Goal: Find specific page/section: Find specific page/section

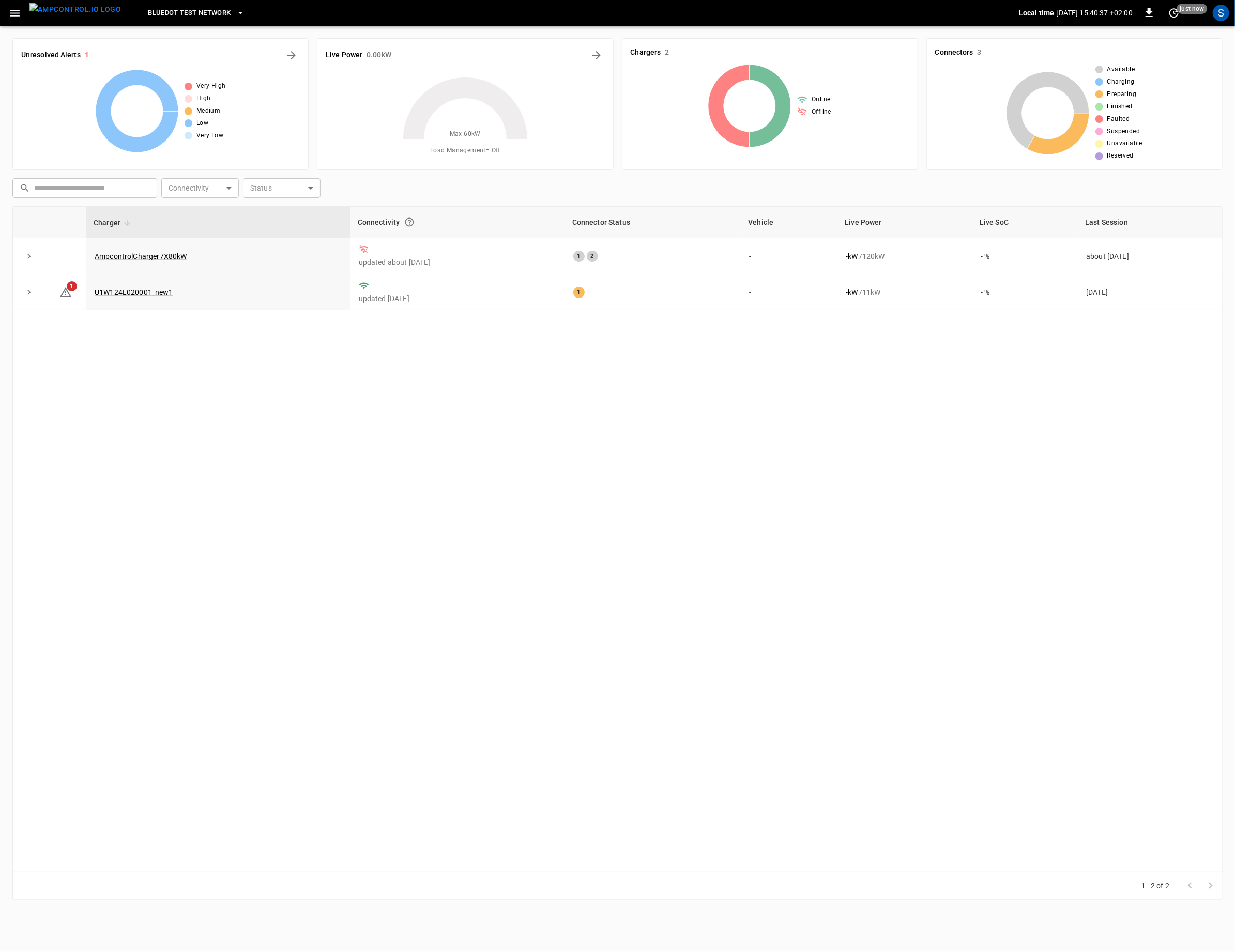
click at [338, 345] on div "Charger Connectivity Connector Status Vehicle Live Power Live SoC Last Session …" at bounding box center [617, 540] width 1210 height 666
click at [1216, 14] on div "S" at bounding box center [1220, 13] width 17 height 17
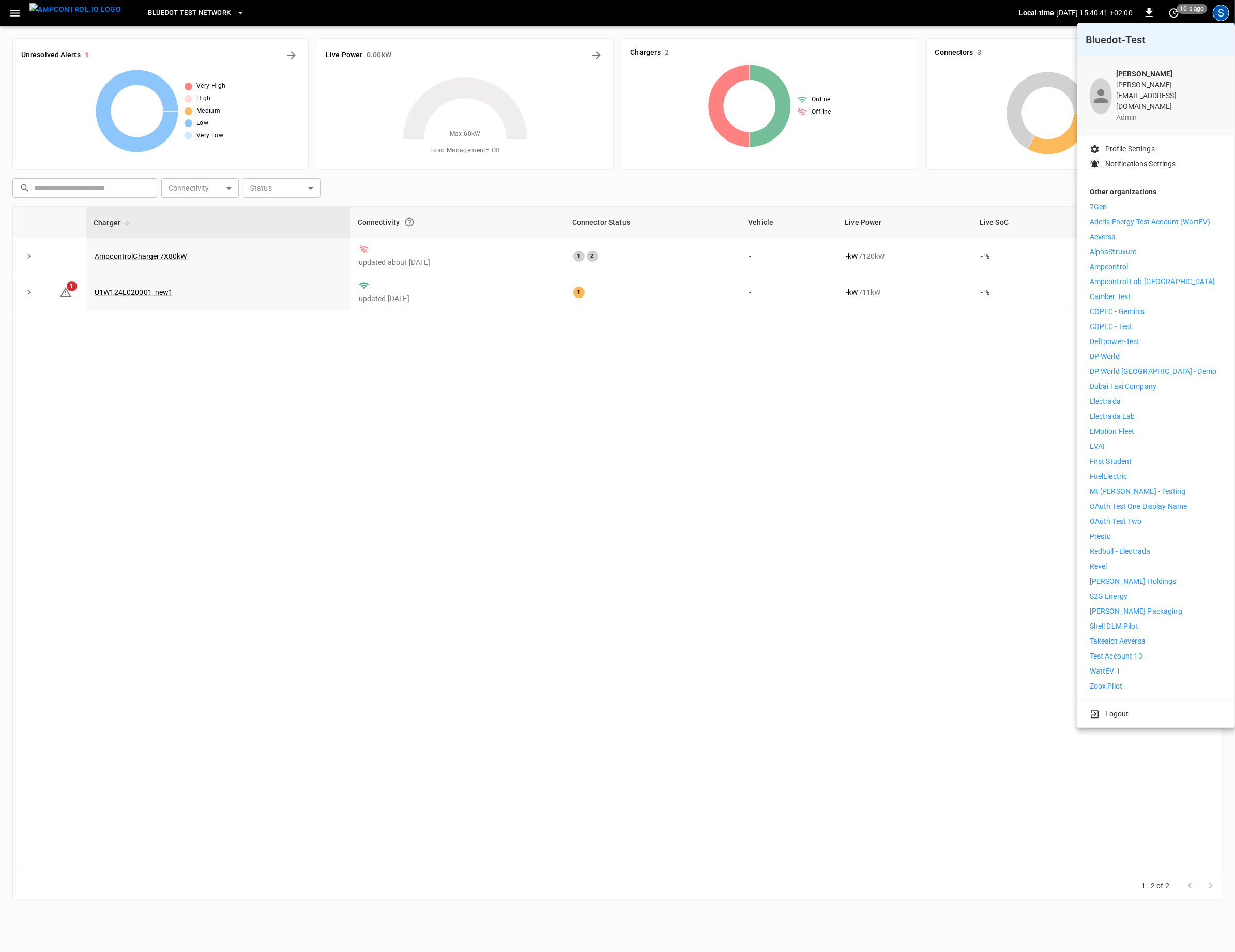
click at [1165, 277] on p "Ampcontrol Lab [GEOGRAPHIC_DATA]" at bounding box center [1152, 282] width 125 height 11
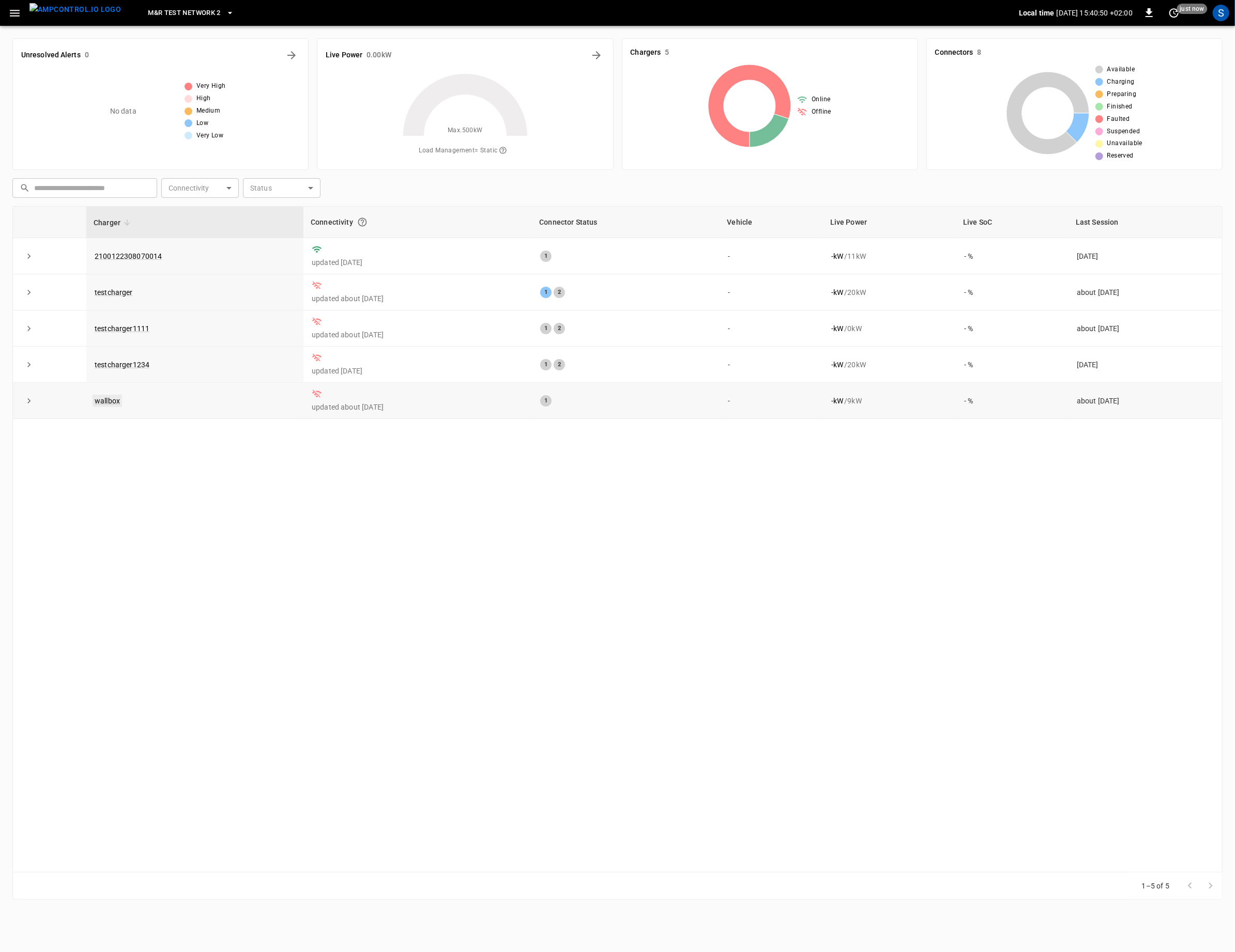
click at [110, 401] on link "wallbox" at bounding box center [107, 400] width 29 height 13
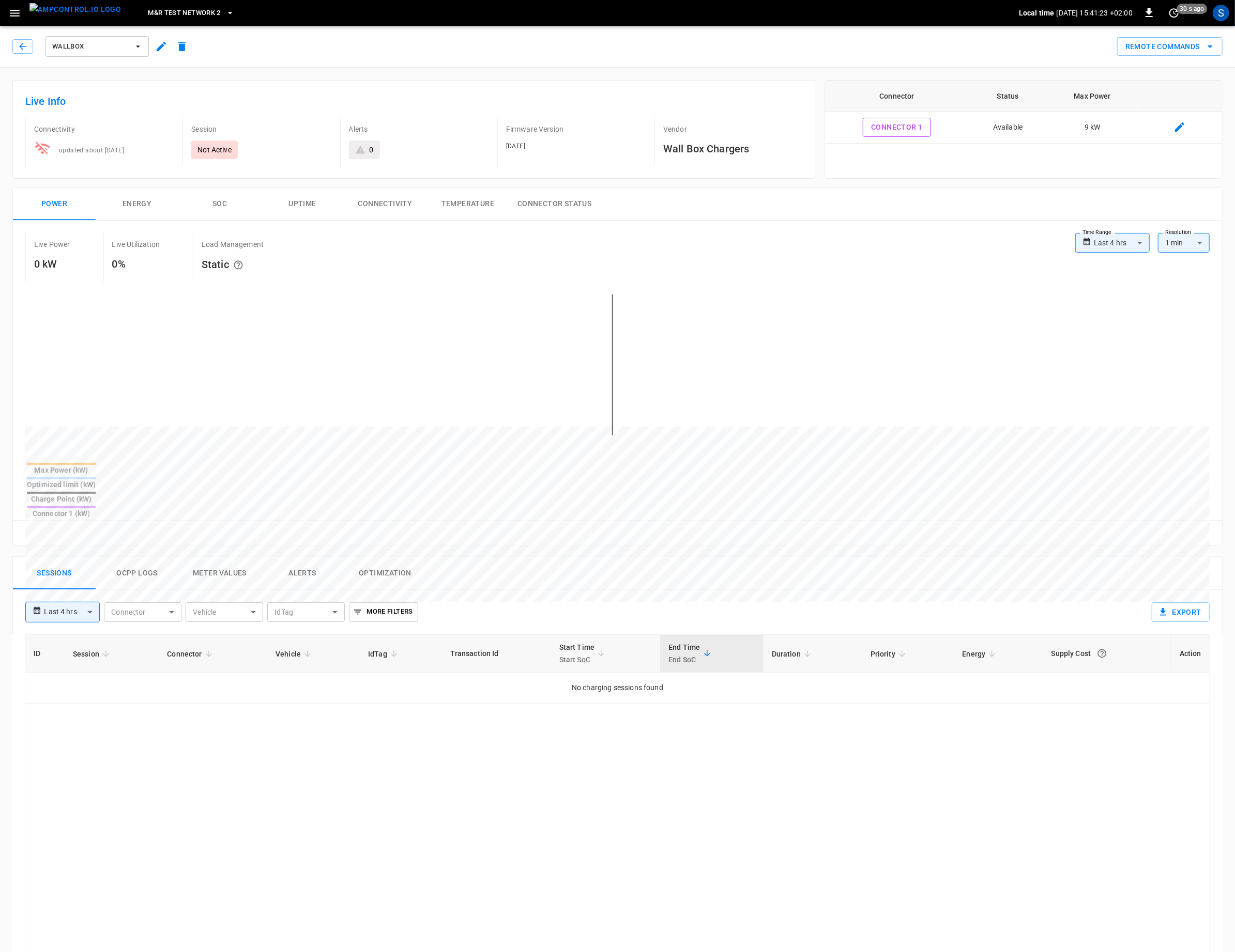
click at [137, 54] on button "wallbox" at bounding box center [97, 46] width 103 height 20
click at [179, 11] on div at bounding box center [617, 476] width 1235 height 952
click at [188, 17] on span "M&R Test network 2" at bounding box center [184, 13] width 73 height 12
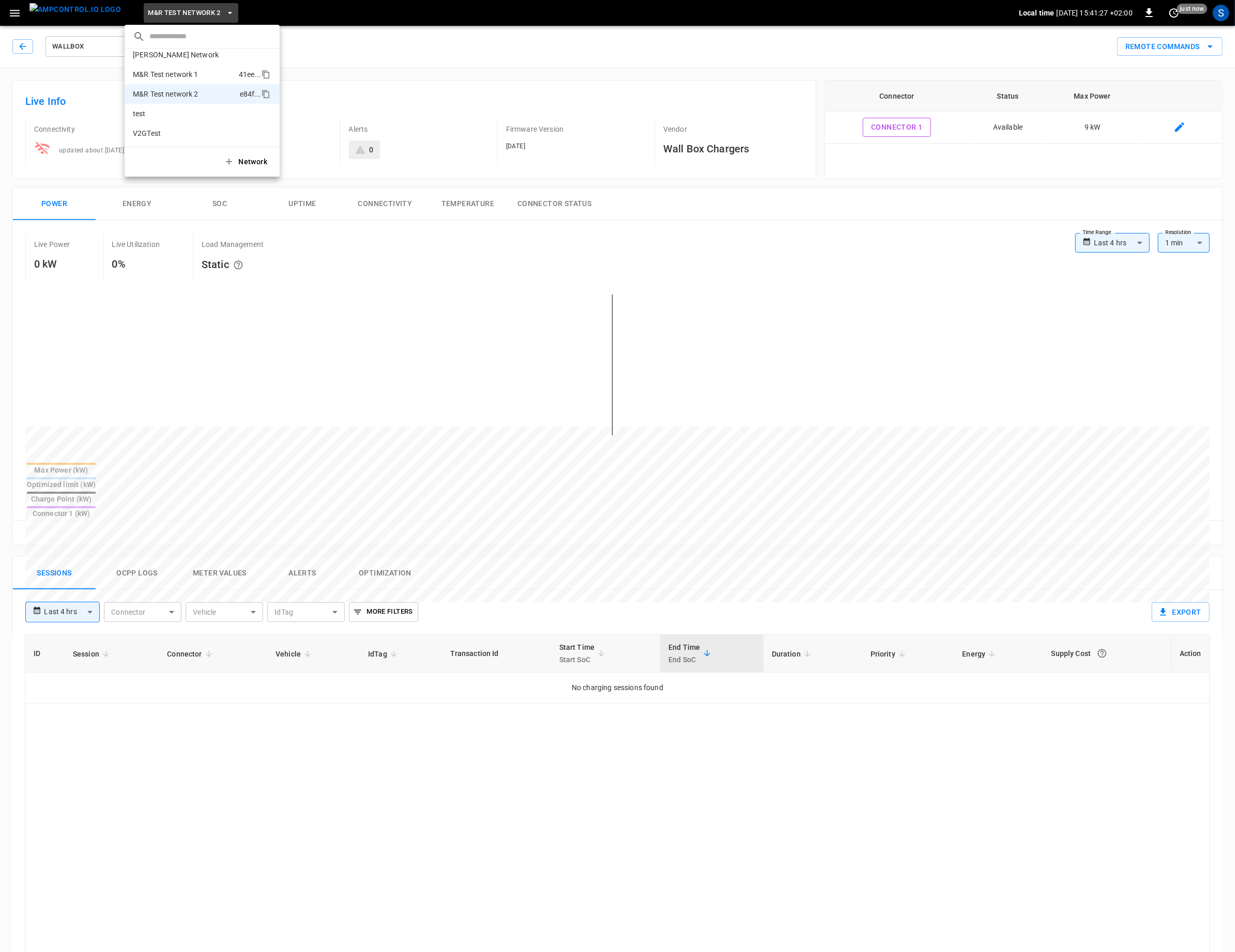
click at [189, 72] on p "M&R Test network 1" at bounding box center [165, 74] width 65 height 11
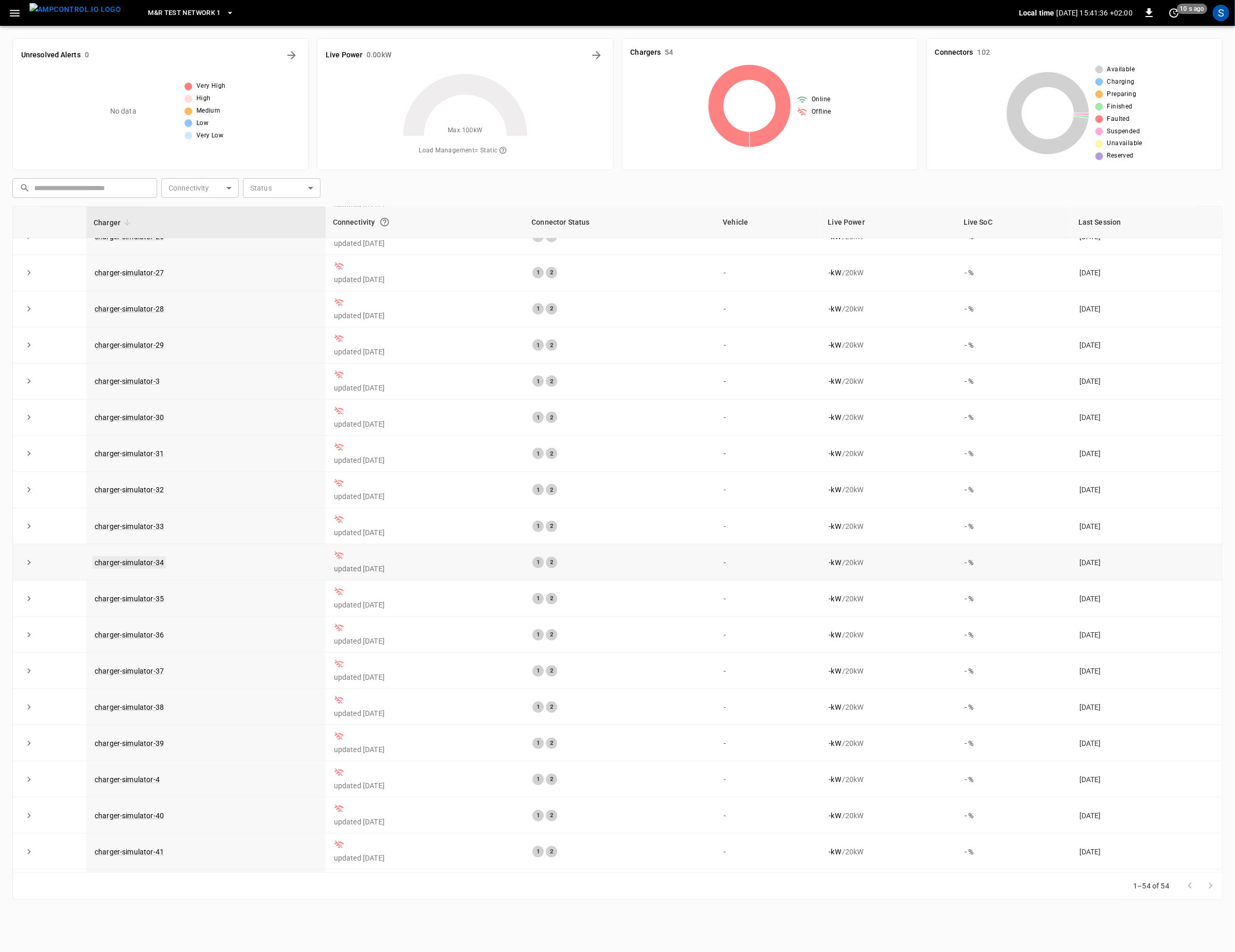
scroll to position [599, 0]
click at [191, 19] on button "M&R Test network 1" at bounding box center [190, 13] width 95 height 20
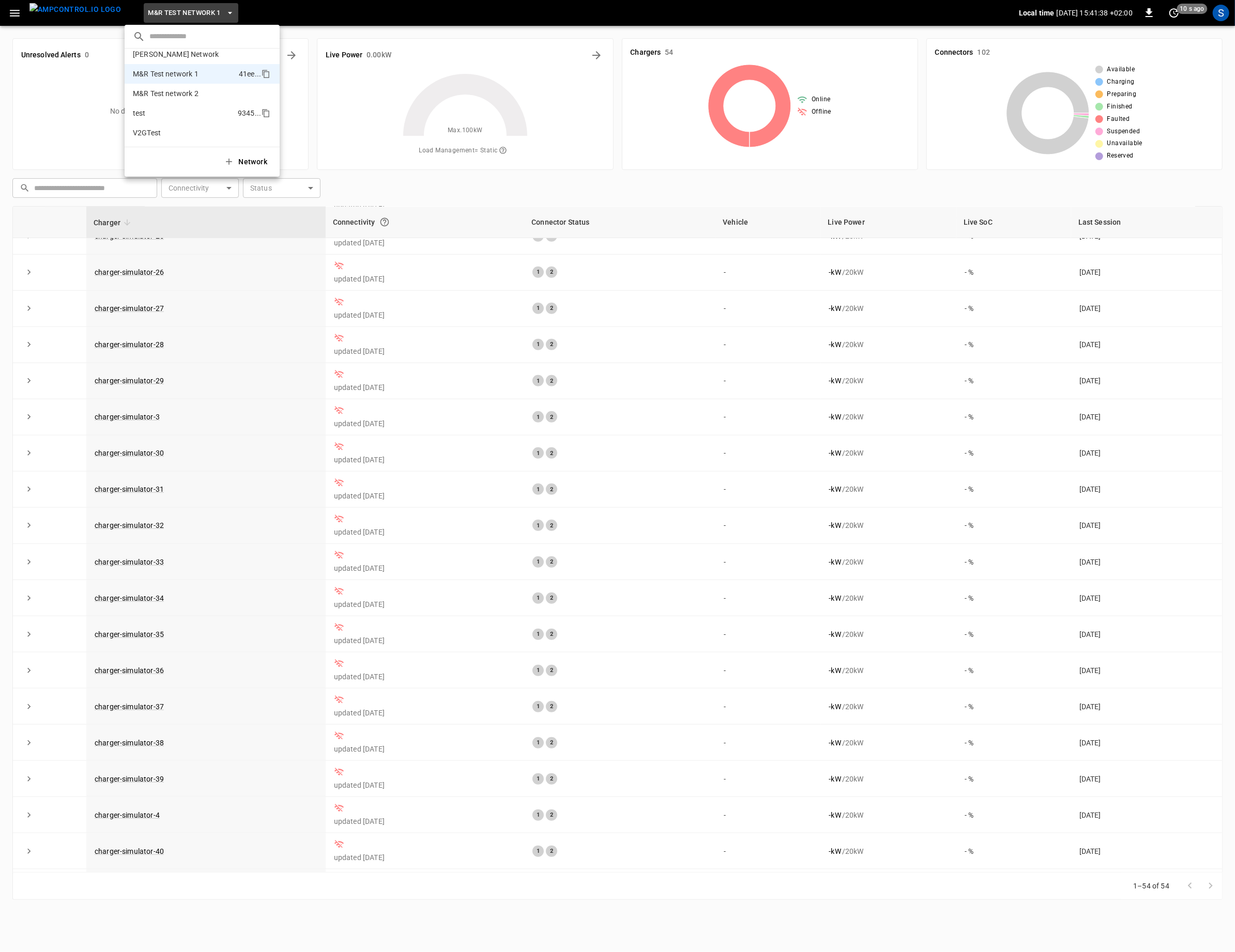
scroll to position [27, 0]
click at [164, 116] on li "test 9345 ..." at bounding box center [202, 114] width 155 height 19
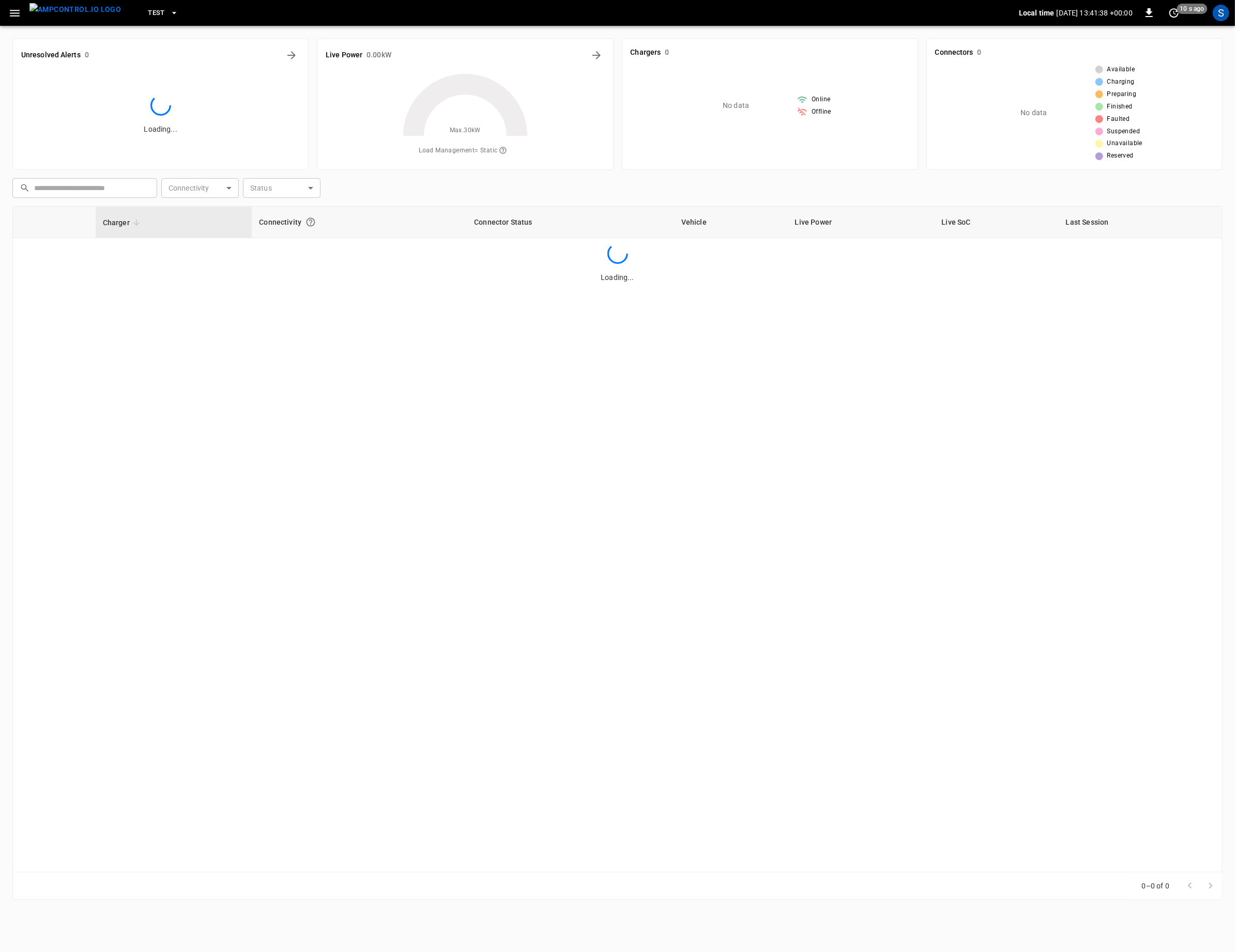
scroll to position [0, 0]
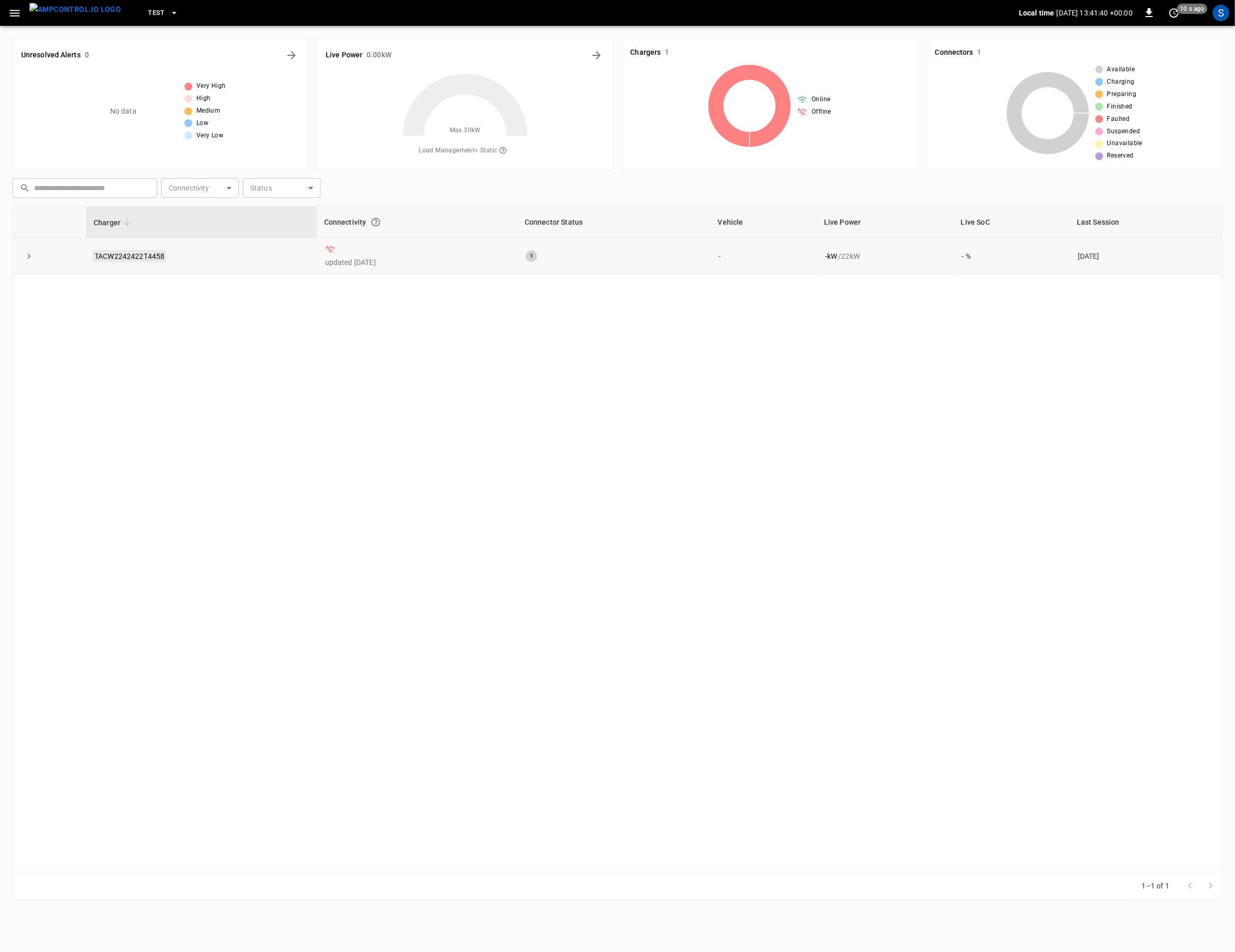
click at [156, 254] on link "TACW2242422T4458" at bounding box center [130, 256] width 74 height 13
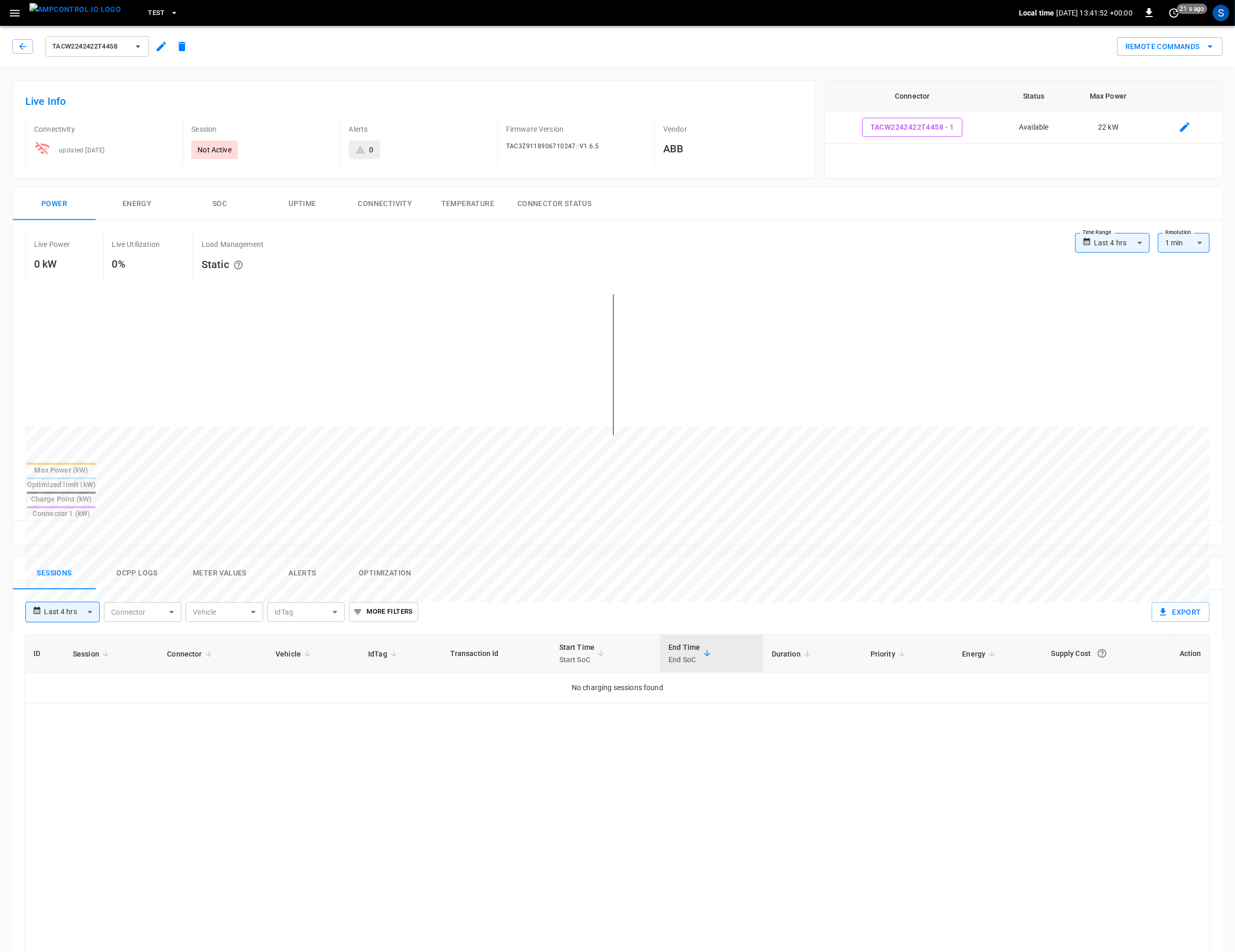
click at [150, 14] on button "test" at bounding box center [163, 13] width 39 height 20
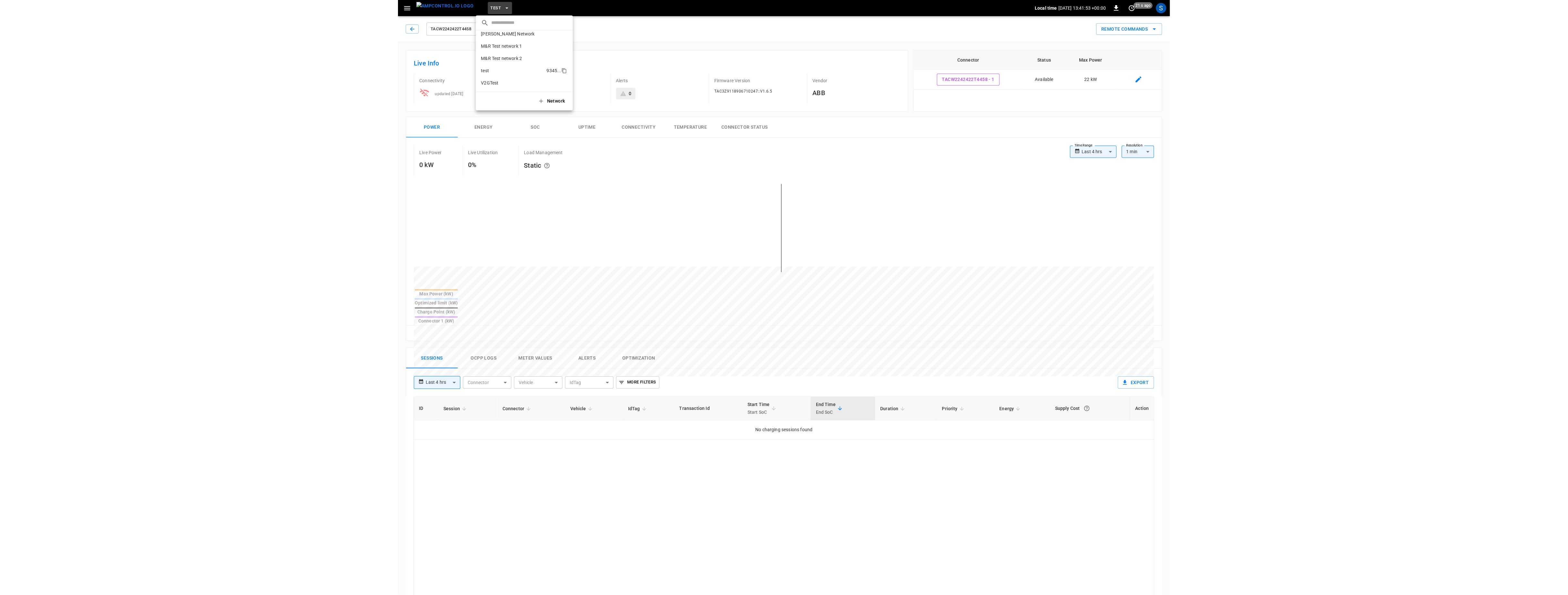
scroll to position [17, 0]
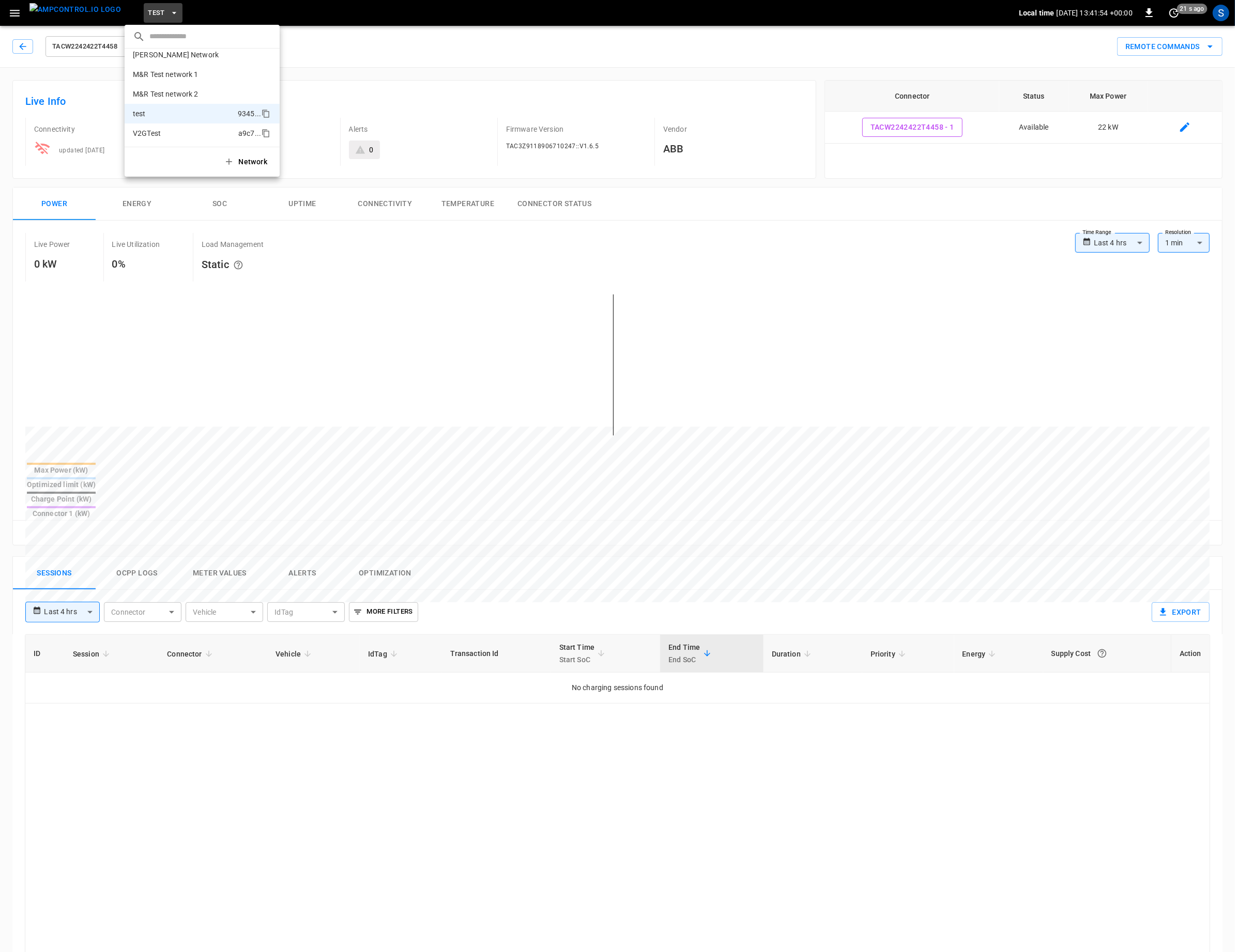
click at [170, 136] on li "V2GTest a9c7 ..." at bounding box center [202, 133] width 155 height 19
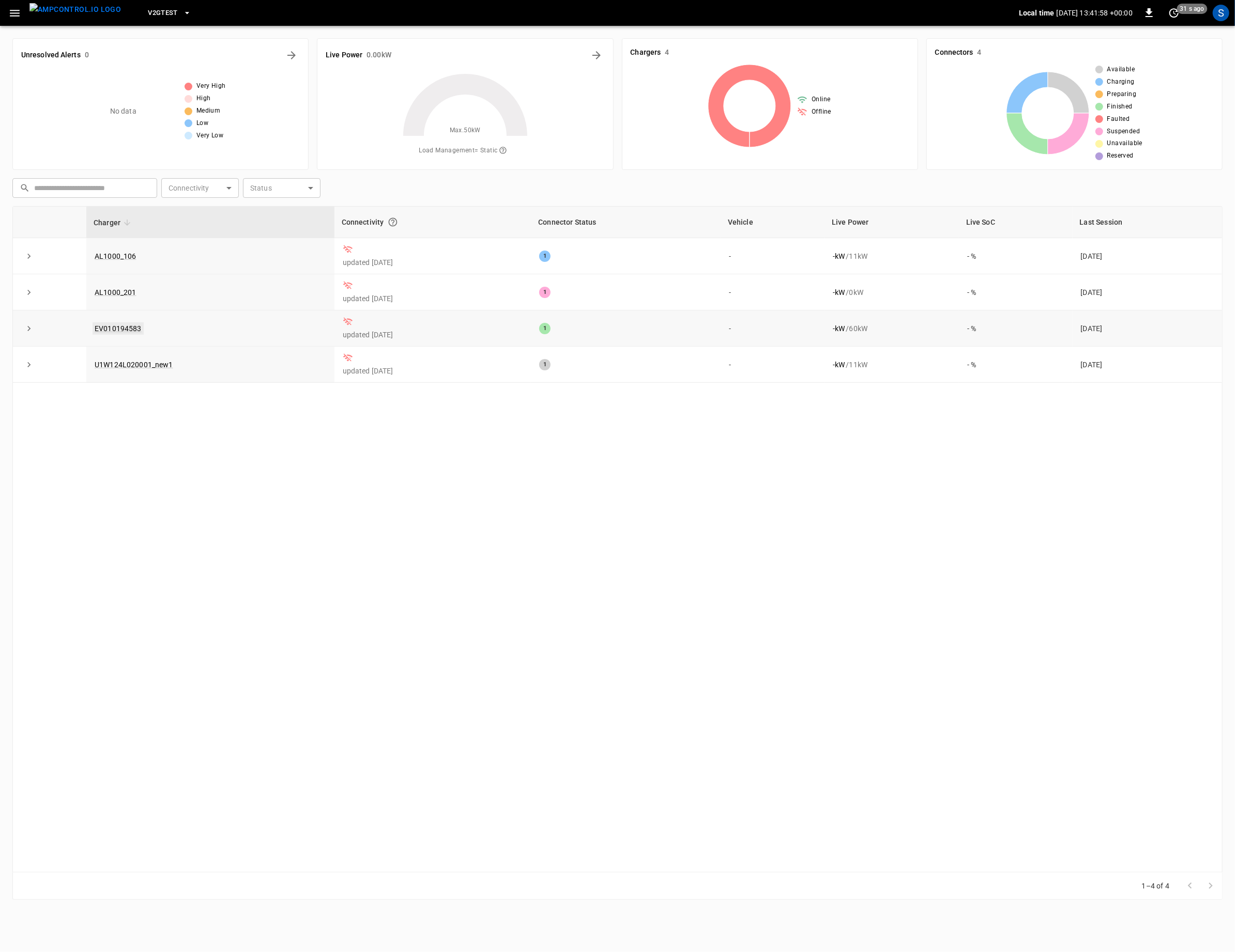
click at [125, 329] on link "EV010194583" at bounding box center [118, 328] width 51 height 13
